Goal: Information Seeking & Learning: Learn about a topic

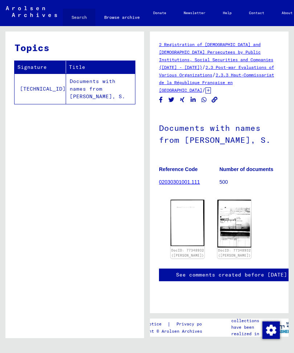
click at [77, 20] on link "Search" at bounding box center [79, 17] width 33 height 17
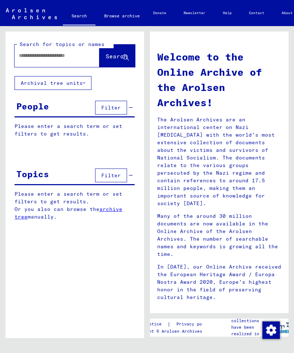
click at [30, 56] on input "text" at bounding box center [48, 56] width 59 height 8
click at [110, 58] on span "Search" at bounding box center [117, 56] width 22 height 7
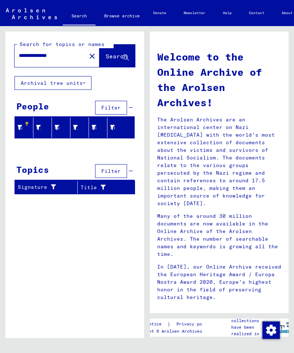
click at [40, 57] on input "**********" at bounding box center [48, 56] width 59 height 8
type input "*******"
click at [107, 58] on span "Search" at bounding box center [117, 56] width 22 height 7
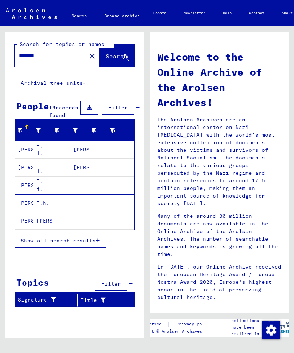
click at [48, 242] on button "Show all search results" at bounding box center [60, 241] width 91 height 14
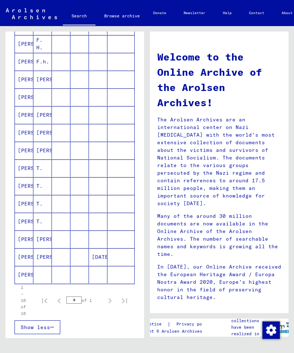
scroll to position [138, 0]
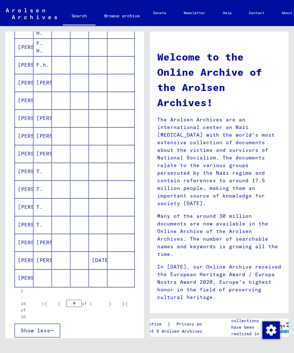
click at [23, 109] on mat-cell "[PERSON_NAME]" at bounding box center [24, 100] width 19 height 17
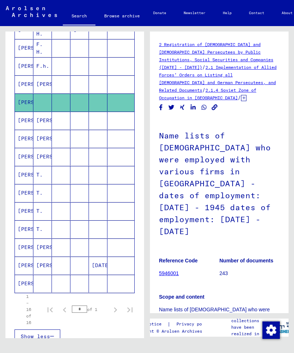
click at [26, 289] on mat-cell "[PERSON_NAME]" at bounding box center [24, 284] width 19 height 18
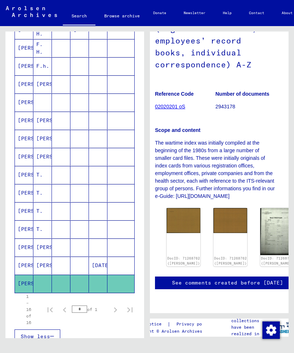
scroll to position [127, 4]
click at [260, 216] on img at bounding box center [277, 231] width 34 height 47
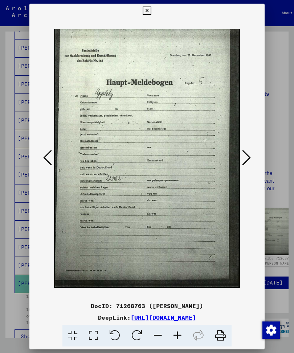
click at [151, 7] on icon at bounding box center [147, 11] width 8 height 9
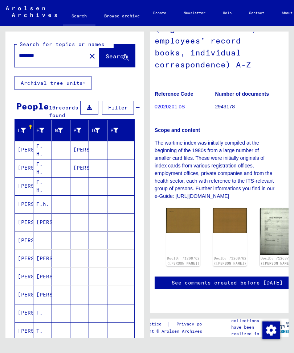
scroll to position [0, 0]
click at [88, 57] on mat-icon "close" at bounding box center [92, 56] width 9 height 9
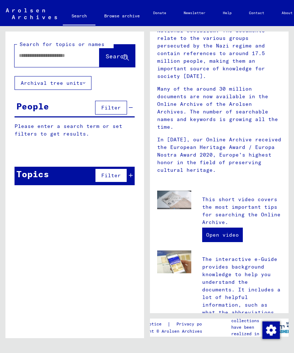
click at [28, 58] on input "text" at bounding box center [48, 56] width 59 height 8
type input "**********"
click at [107, 61] on span "Search" at bounding box center [117, 57] width 23 height 8
click at [106, 56] on span "Search" at bounding box center [117, 56] width 22 height 7
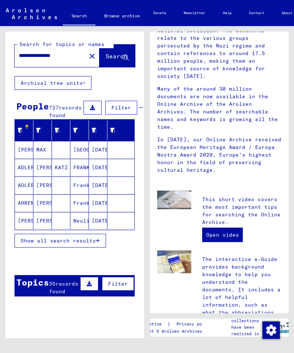
click at [54, 244] on span "Show all search results" at bounding box center [58, 241] width 75 height 7
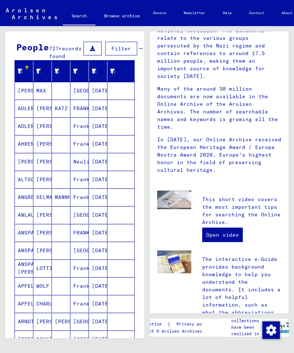
scroll to position [18, 0]
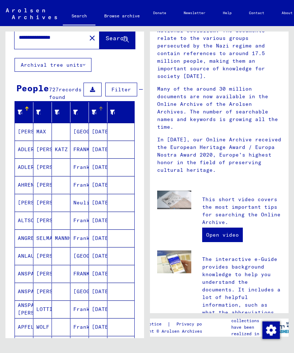
click at [95, 115] on icon at bounding box center [93, 112] width 5 height 5
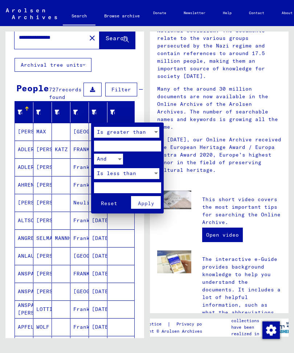
click at [17, 98] on div at bounding box center [147, 176] width 294 height 353
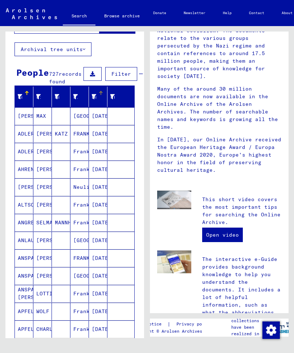
scroll to position [32, 0]
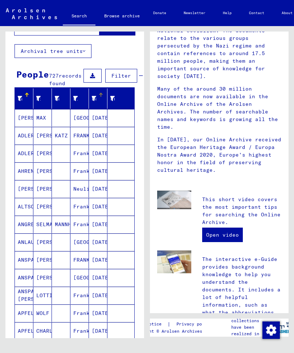
click at [101, 105] on div "Date of Birth" at bounding box center [99, 99] width 15 height 12
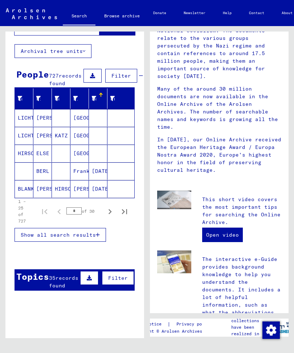
click at [109, 217] on icon "Next page" at bounding box center [110, 212] width 10 height 10
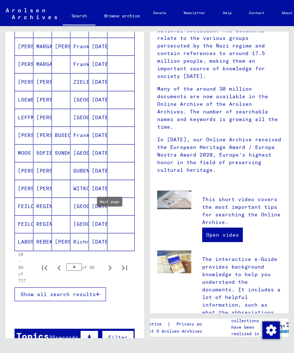
scroll to position [336, 0]
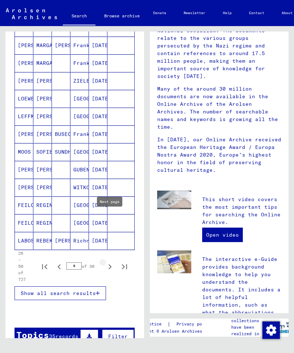
click at [108, 272] on icon "Next page" at bounding box center [110, 267] width 10 height 10
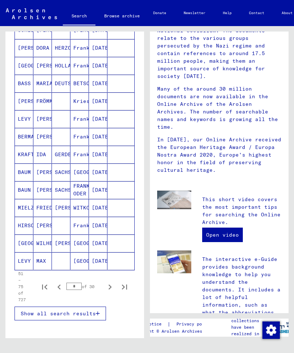
scroll to position [320, 0]
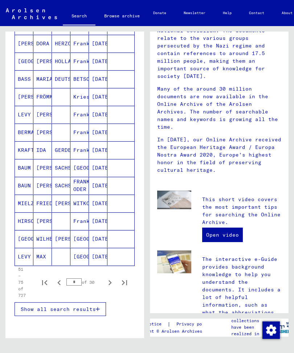
click at [112, 288] on icon "Next page" at bounding box center [110, 283] width 10 height 10
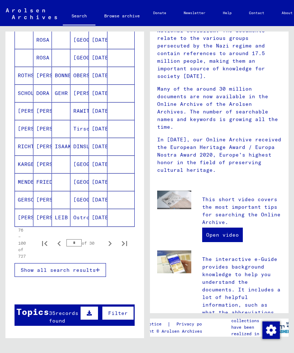
scroll to position [359, 0]
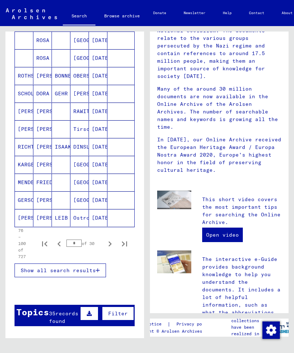
click at [114, 249] on icon "Next page" at bounding box center [110, 244] width 10 height 10
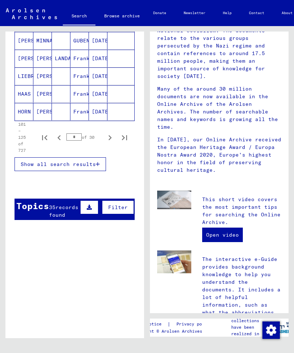
scroll to position [462, 0]
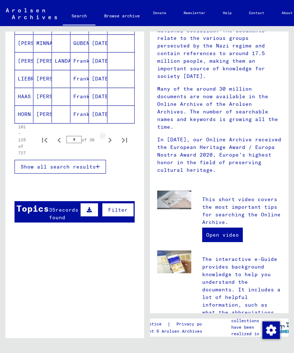
click at [110, 143] on icon "Next page" at bounding box center [110, 140] width 3 height 5
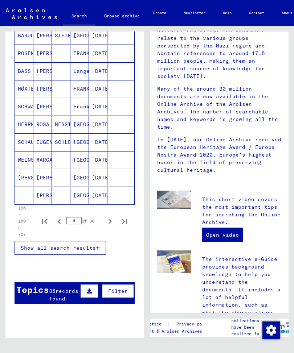
scroll to position [382, 0]
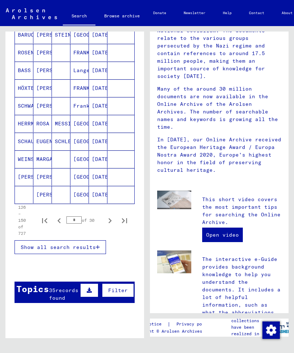
click at [110, 226] on icon "Next page" at bounding box center [110, 221] width 10 height 10
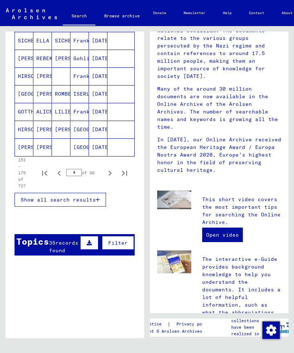
scroll to position [430, 0]
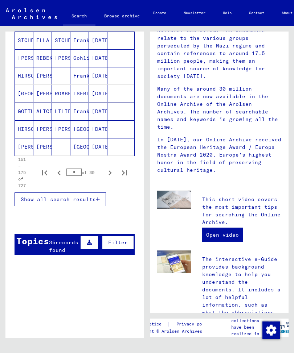
click at [111, 178] on icon "Next page" at bounding box center [110, 173] width 10 height 10
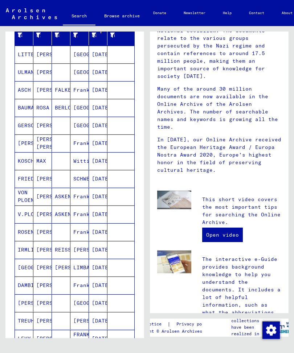
scroll to position [95, 0]
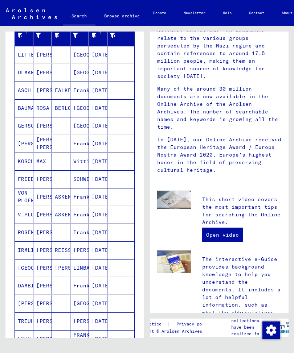
click at [22, 38] on icon at bounding box center [19, 35] width 5 height 5
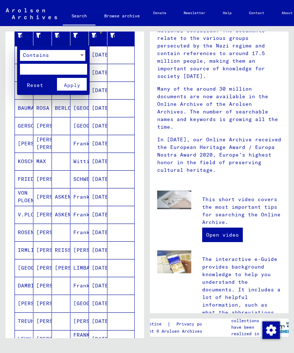
click at [143, 115] on div at bounding box center [147, 176] width 294 height 353
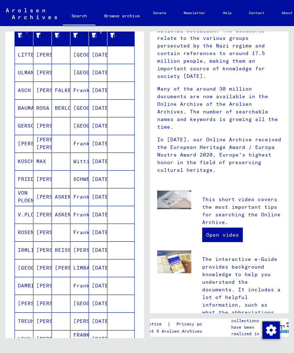
click at [27, 34] on div at bounding box center [27, 32] width 4 height 4
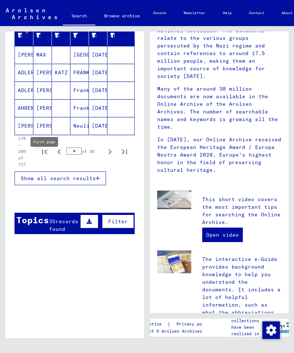
click at [45, 157] on icon "First page" at bounding box center [45, 152] width 10 height 10
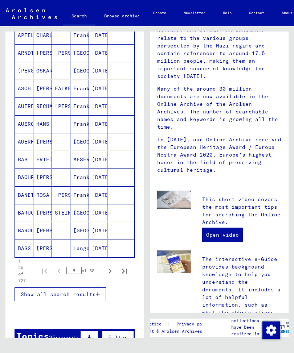
scroll to position [328, 0]
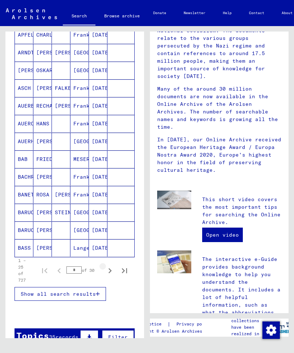
click at [109, 276] on icon "Next page" at bounding box center [110, 271] width 10 height 10
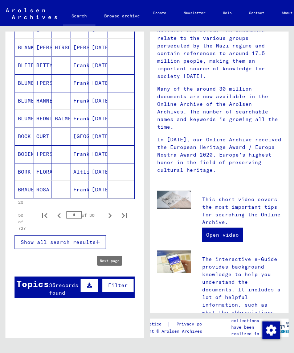
scroll to position [388, 0]
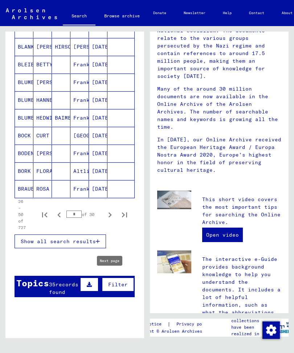
click at [109, 218] on icon "Next page" at bounding box center [110, 215] width 3 height 5
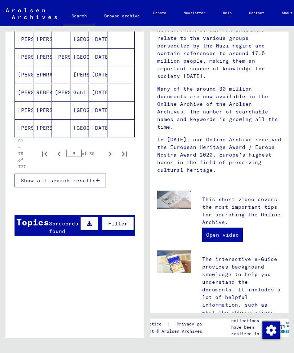
scroll to position [448, 0]
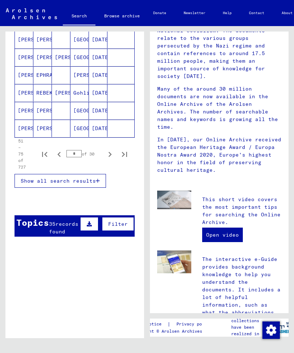
click at [108, 157] on icon "Next page" at bounding box center [110, 155] width 10 height 10
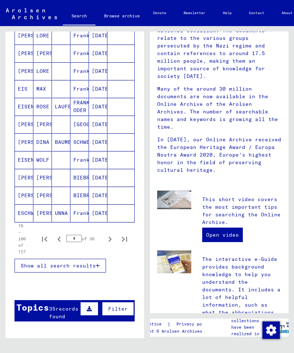
scroll to position [363, 0]
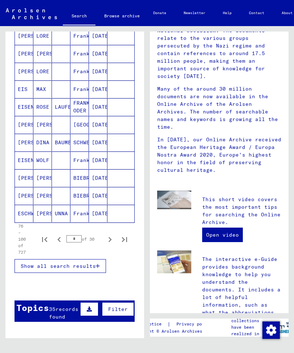
click at [109, 242] on icon "Next page" at bounding box center [110, 239] width 3 height 5
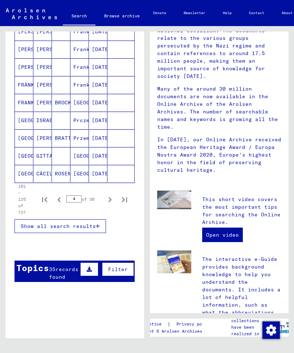
scroll to position [422, 0]
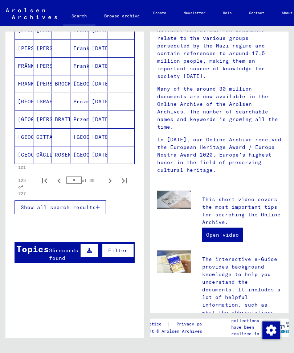
click at [111, 184] on icon "Next page" at bounding box center [110, 181] width 3 height 5
click at [125, 186] on icon "Last page" at bounding box center [124, 181] width 10 height 10
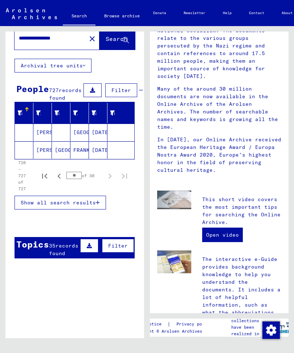
scroll to position [0, 0]
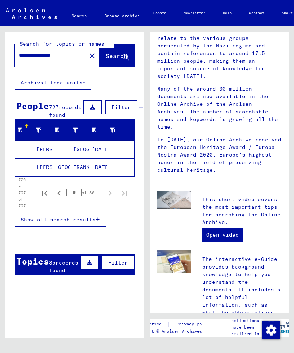
click at [60, 199] on icon "Previous page" at bounding box center [59, 193] width 10 height 10
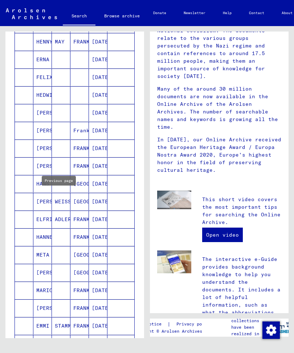
scroll to position [213, 0]
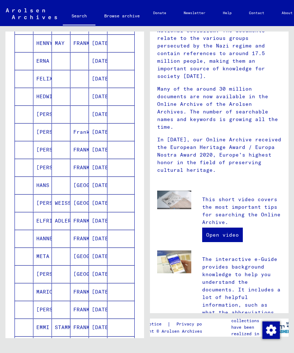
click at [46, 86] on mat-cell "FELIX" at bounding box center [42, 78] width 19 height 17
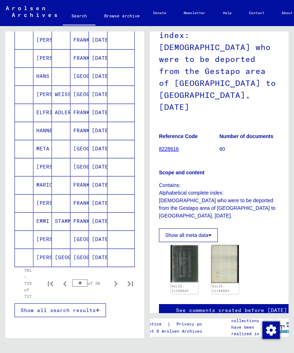
scroll to position [328, 0]
click at [66, 289] on icon "Previous page" at bounding box center [65, 284] width 10 height 10
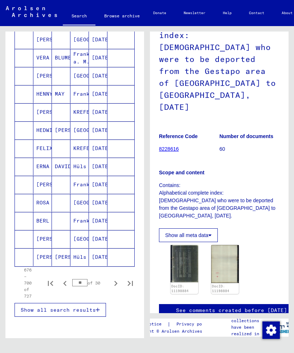
click at [44, 153] on mat-cell "FELIX" at bounding box center [42, 149] width 19 height 18
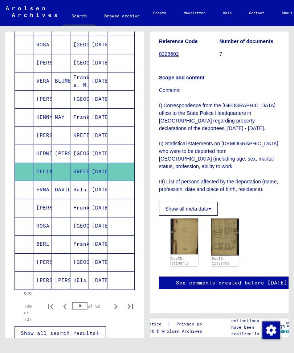
scroll to position [306, 0]
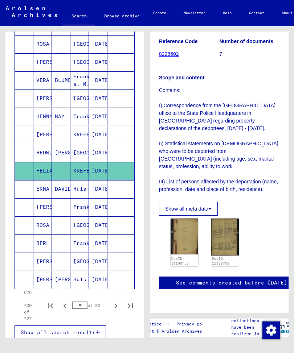
click at [64, 309] on icon "Previous page" at bounding box center [65, 306] width 10 height 10
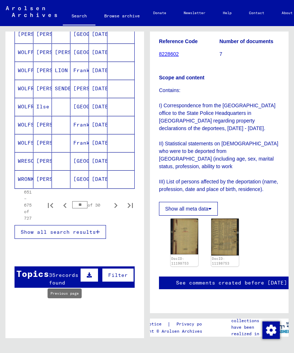
scroll to position [407, 0]
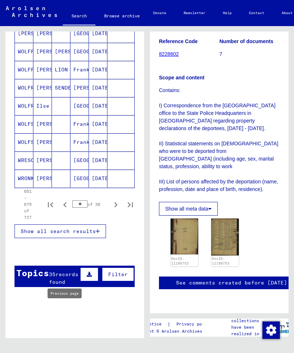
click at [65, 208] on icon "Previous page" at bounding box center [64, 205] width 3 height 5
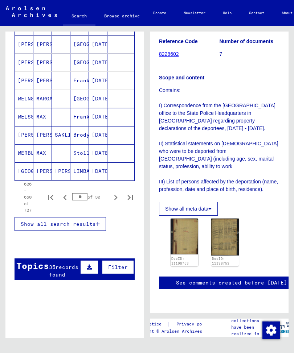
scroll to position [414, 0]
click at [66, 203] on icon "Previous page" at bounding box center [65, 197] width 10 height 10
type input "**"
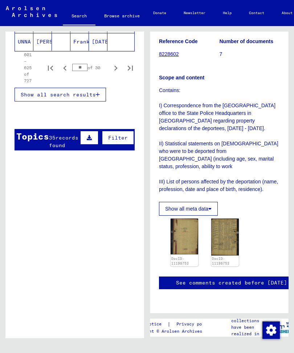
scroll to position [543, 0]
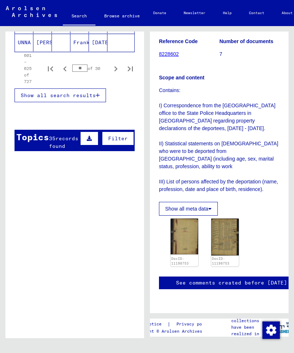
click at [57, 150] on span "records found" at bounding box center [63, 142] width 29 height 14
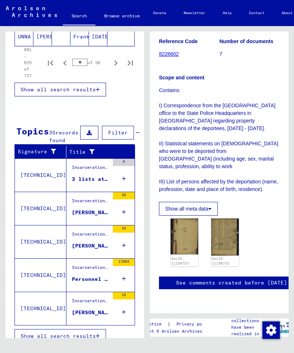
scroll to position [9, 0]
click at [91, 343] on button "Show all search results" at bounding box center [60, 337] width 91 height 14
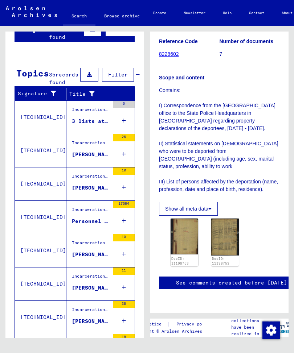
scroll to position [77, 0]
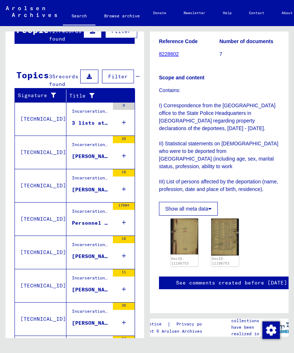
click at [122, 130] on mat-cell at bounding box center [120, 128] width 27 height 18
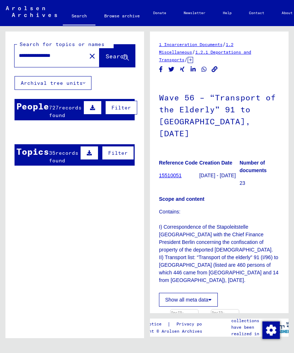
click at [58, 155] on mat-cell at bounding box center [61, 150] width 19 height 18
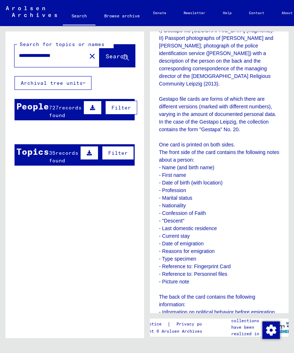
scroll to position [185, 0]
click at [48, 153] on mat-cell "[PERSON_NAME]" at bounding box center [42, 150] width 19 height 18
click at [58, 161] on mat-cell at bounding box center [61, 168] width 19 height 18
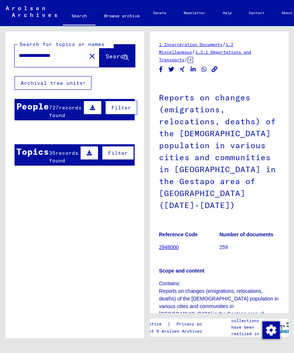
click at [55, 159] on mat-cell at bounding box center [61, 168] width 19 height 18
click at [49, 105] on span "records found" at bounding box center [65, 112] width 33 height 14
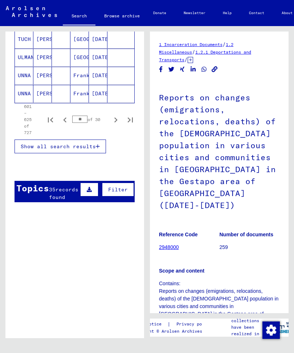
scroll to position [498, 0]
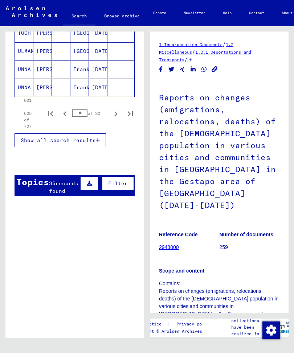
click at [59, 191] on span "records found" at bounding box center [63, 187] width 29 height 14
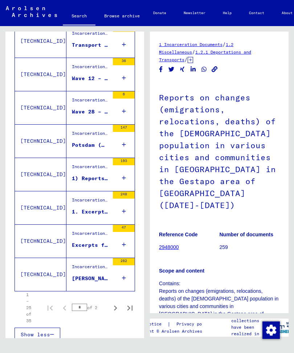
scroll to position [1249, 0]
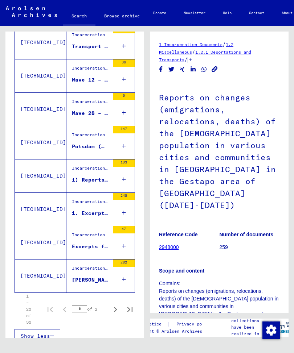
click at [124, 186] on icon at bounding box center [124, 179] width 4 height 25
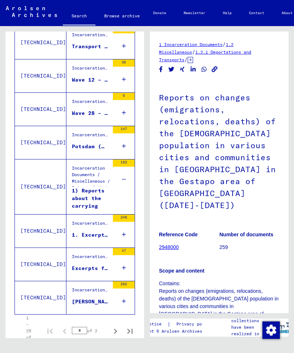
click at [122, 241] on icon at bounding box center [124, 234] width 4 height 25
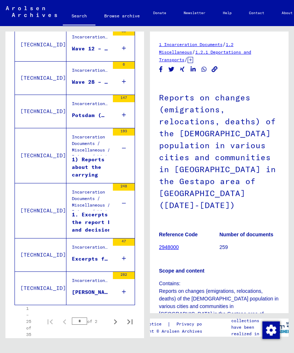
scroll to position [1281, 0]
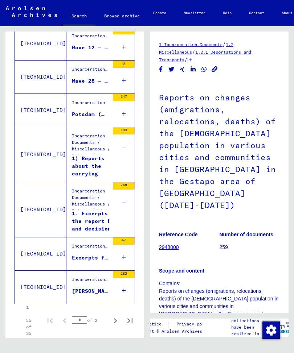
click at [123, 264] on icon at bounding box center [124, 257] width 4 height 25
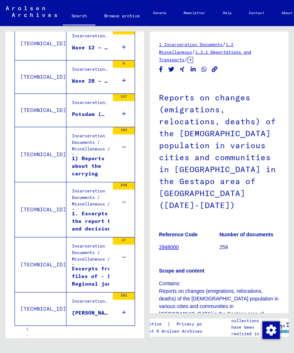
click at [89, 169] on div "1) Reports about the carrying out of death sentences by a Prague court-martial …" at bounding box center [90, 166] width 37 height 22
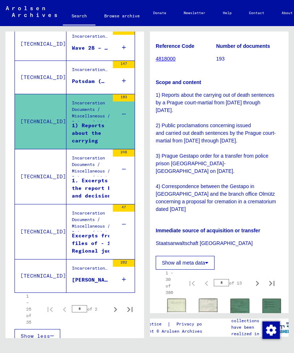
scroll to position [134, 3]
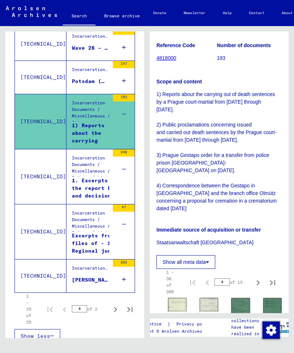
click at [103, 180] on div "Incarceration Documents / Miscellaneous / Prisons / List Material Group Prisons…" at bounding box center [93, 167] width 43 height 25
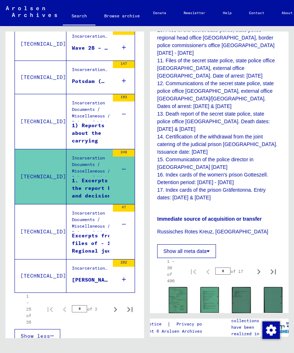
scroll to position [388, 2]
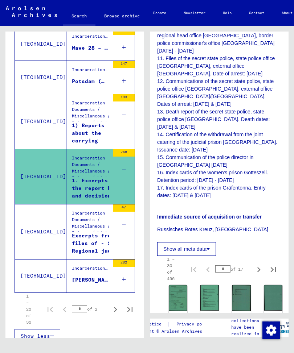
click at [97, 252] on div "Excerpts from files of - 1. Regional judicial prison [GEOGRAPHIC_DATA] - [DATE]…" at bounding box center [100, 243] width 56 height 22
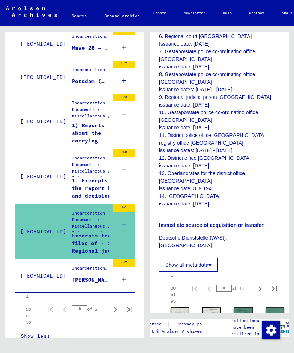
scroll to position [300, 0]
click at [91, 283] on div "[PERSON_NAME] - 1. Gestapo labor education [GEOGRAPHIC_DATA]-[GEOGRAPHIC_DATA] …" at bounding box center [90, 281] width 37 height 8
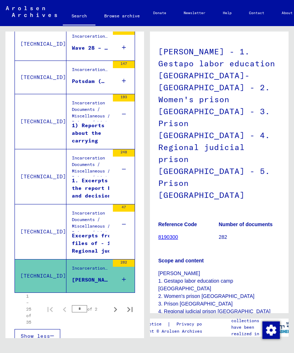
scroll to position [39, 1]
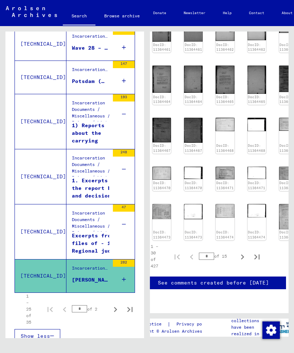
click at [119, 315] on icon "Next page" at bounding box center [115, 310] width 10 height 10
type input "*"
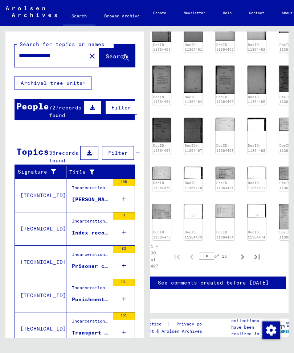
click at [100, 193] on div "Incarceration Documents / Miscellaneous / Prisons / List Material Group Prisons…" at bounding box center [90, 190] width 37 height 10
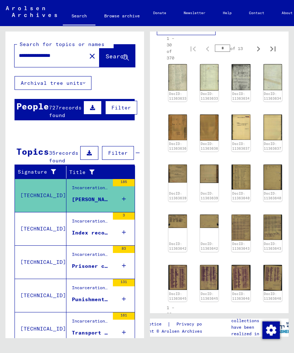
click at [240, 215] on img at bounding box center [241, 228] width 19 height 26
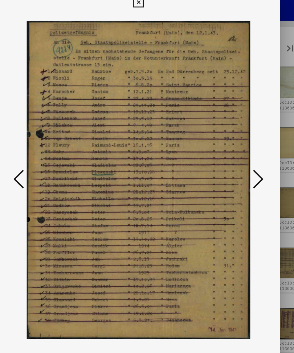
click at [242, 149] on icon at bounding box center [246, 157] width 9 height 17
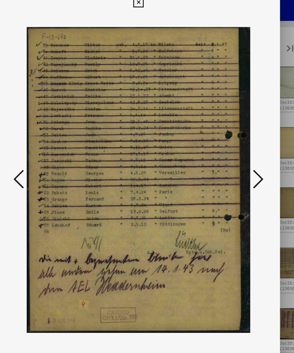
click at [242, 149] on icon at bounding box center [246, 157] width 9 height 17
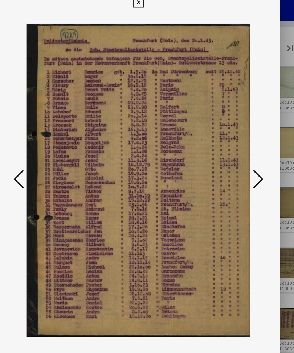
click at [242, 149] on icon at bounding box center [246, 157] width 9 height 17
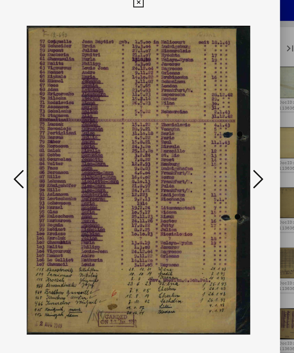
click at [242, 149] on icon at bounding box center [246, 157] width 9 height 17
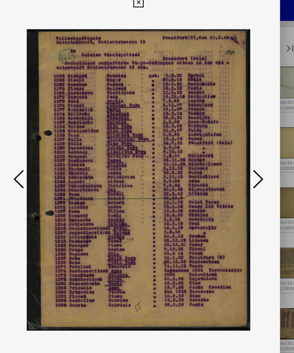
click at [242, 149] on icon at bounding box center [246, 157] width 9 height 17
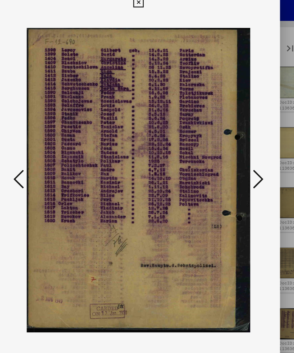
click at [242, 149] on icon at bounding box center [246, 157] width 9 height 17
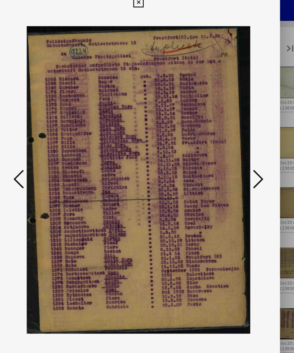
click at [242, 149] on icon at bounding box center [246, 157] width 9 height 17
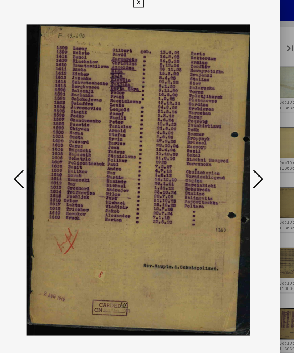
click at [242, 149] on icon at bounding box center [246, 157] width 9 height 17
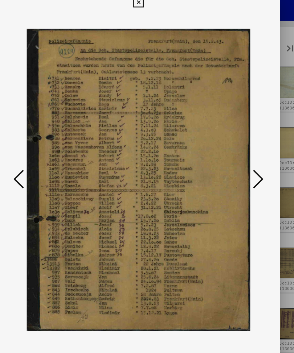
click at [242, 149] on icon at bounding box center [246, 157] width 9 height 17
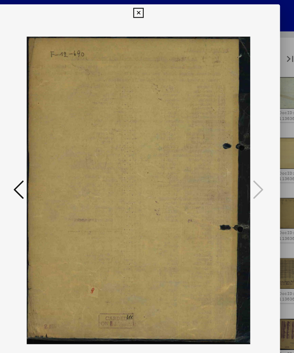
click at [151, 9] on icon at bounding box center [147, 11] width 8 height 9
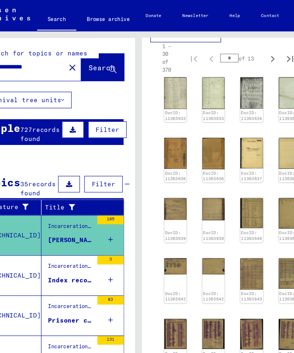
scroll to position [9, 0]
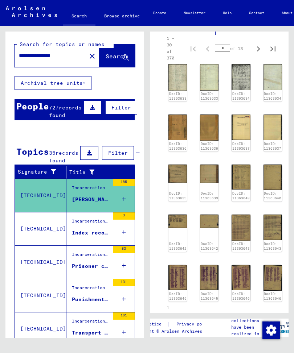
click at [85, 237] on div "Index record "The unknown dead in the cemetery for war victims in [GEOGRAPHIC_D…" at bounding box center [90, 233] width 37 height 8
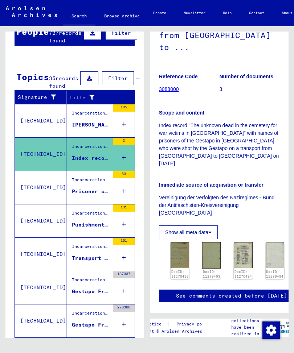
scroll to position [76, 0]
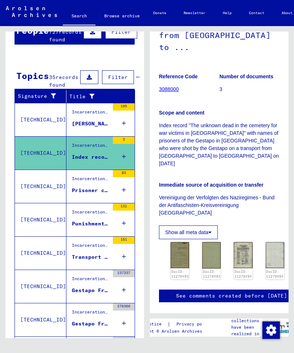
click at [88, 195] on div "Prisoner camp [GEOGRAPHIC_DATA]-[GEOGRAPHIC_DATA] - external work location [GEO…" at bounding box center [90, 191] width 37 height 8
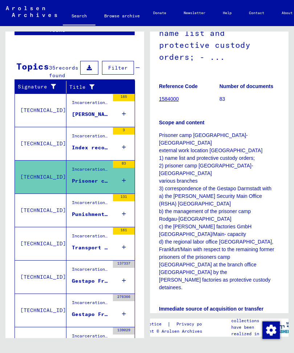
scroll to position [117, 0]
click at [86, 218] on div "Punishment and imprisonment information from the - Gestapo [GEOGRAPHIC_DATA]/M.…" at bounding box center [90, 215] width 37 height 8
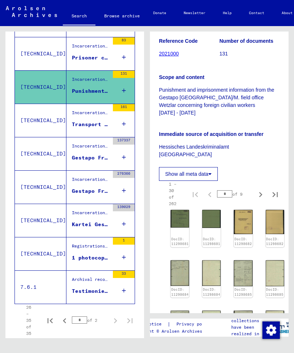
click at [82, 128] on div "Transport tickets and orientation orders in concentration camps of the Gestapo …" at bounding box center [90, 125] width 37 height 8
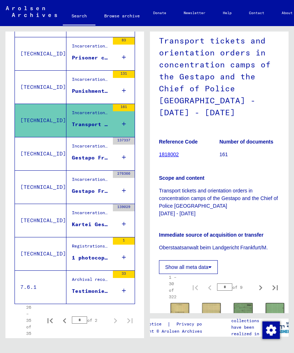
click at [85, 154] on figure "Incarceration Documents / Miscellaneous / Gestapo / Gestapo Frankfurt Card File" at bounding box center [90, 148] width 37 height 11
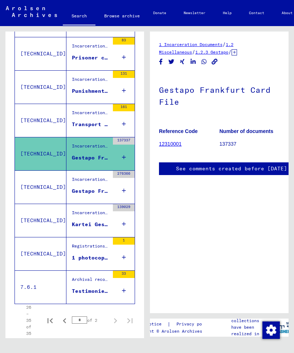
click at [126, 164] on mat-cell at bounding box center [120, 159] width 27 height 18
